Goal: Task Accomplishment & Management: Complete application form

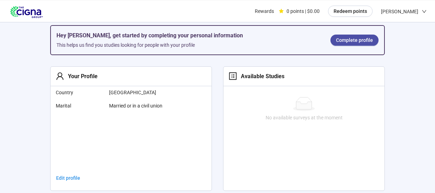
scroll to position [110, 0]
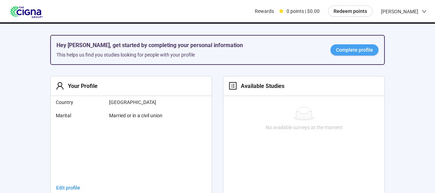
click at [338, 48] on span "Complete profile" at bounding box center [354, 50] width 37 height 8
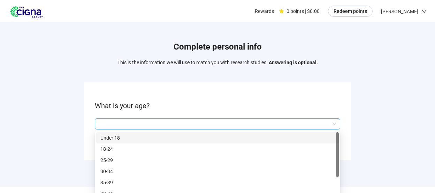
click at [111, 122] on input "search" at bounding box center [217, 123] width 237 height 10
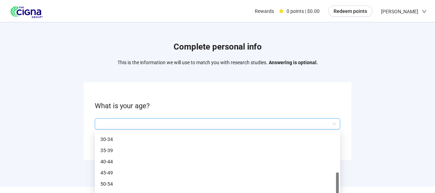
scroll to position [33, 0]
drag, startPoint x: 337, startPoint y: 145, endPoint x: 355, endPoint y: 199, distance: 56.6
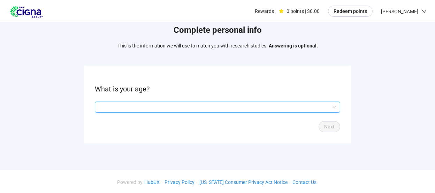
scroll to position [17, 0]
click at [104, 104] on input "search" at bounding box center [217, 107] width 237 height 10
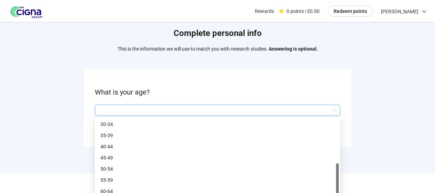
click at [333, 107] on input "search" at bounding box center [217, 110] width 237 height 10
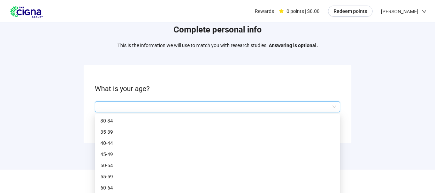
scroll to position [17, 0]
click at [105, 105] on input "search" at bounding box center [217, 107] width 237 height 10
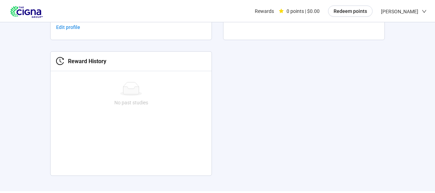
scroll to position [292, 0]
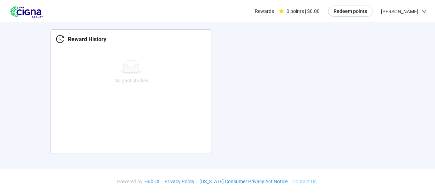
click at [304, 180] on link "Contact Us" at bounding box center [305, 181] width 28 height 6
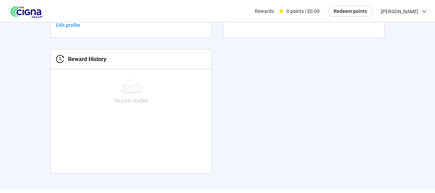
scroll to position [292, 0]
